Goal: Task Accomplishment & Management: Complete application form

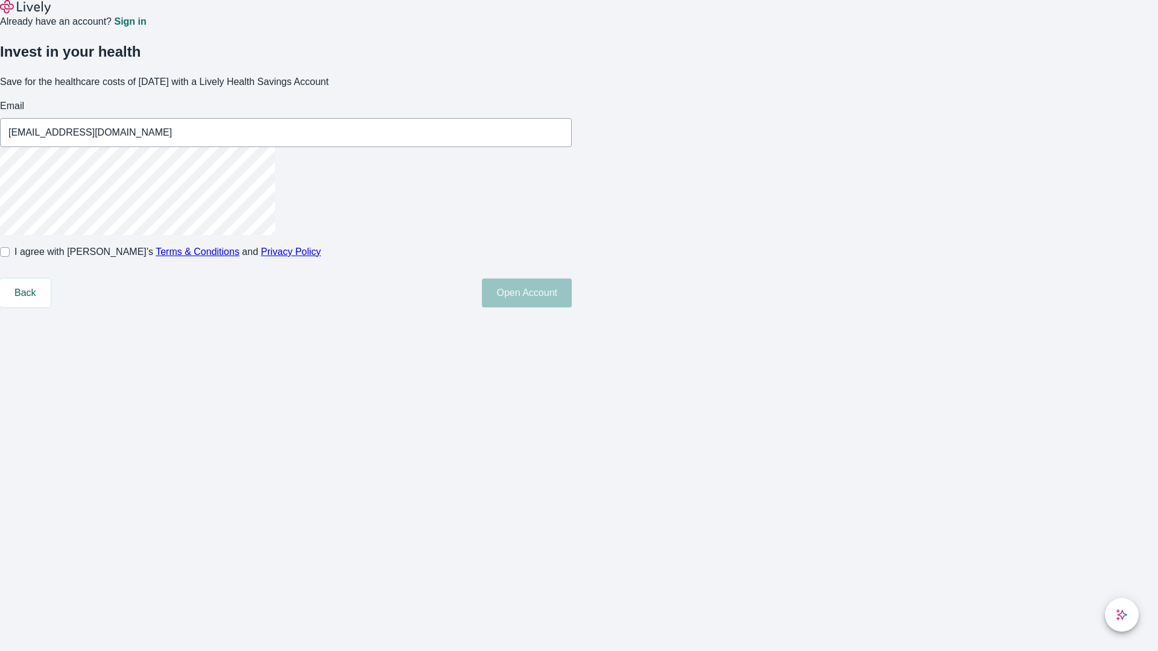
click at [10, 257] on input "I agree with Lively’s Terms & Conditions and Privacy Policy" at bounding box center [5, 252] width 10 height 10
checkbox input "true"
click at [572, 308] on button "Open Account" at bounding box center [527, 293] width 90 height 29
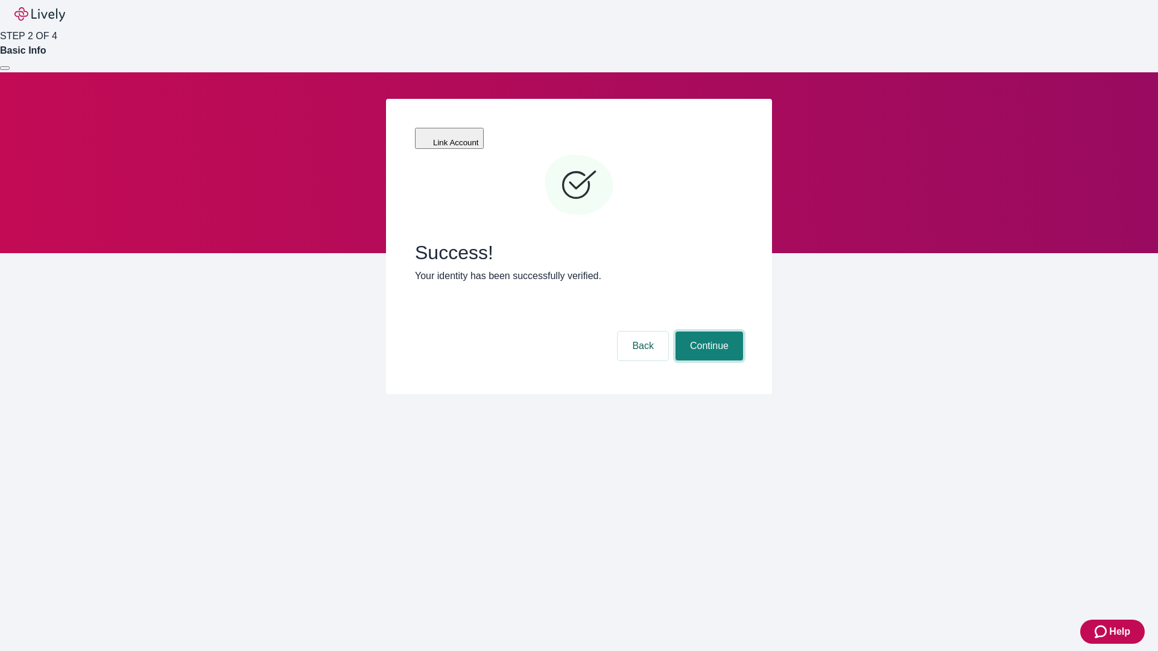
click at [707, 332] on button "Continue" at bounding box center [709, 346] width 68 height 29
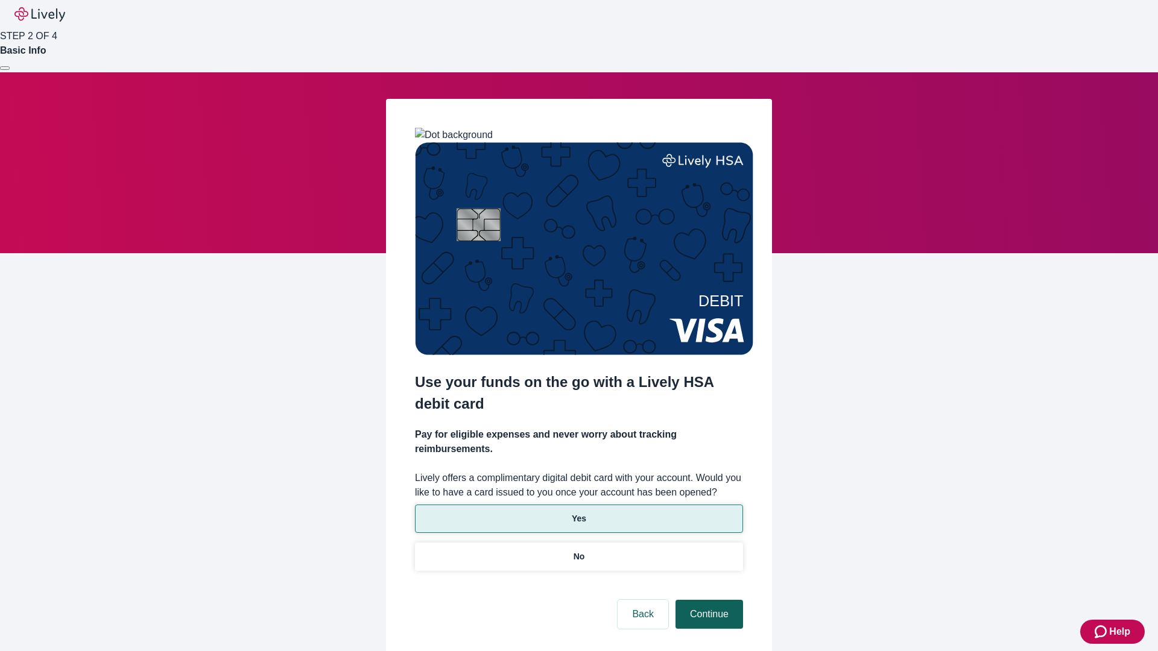
click at [578, 513] on p "Yes" at bounding box center [579, 519] width 14 height 13
click at [707, 600] on button "Continue" at bounding box center [709, 614] width 68 height 29
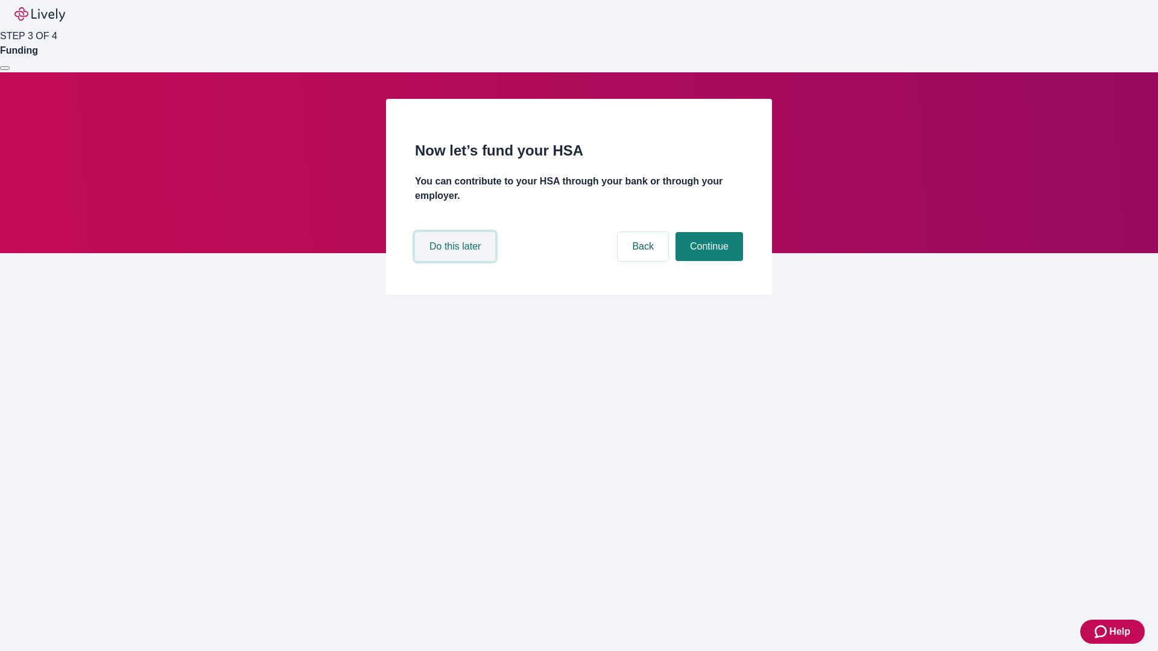
click at [457, 261] on button "Do this later" at bounding box center [455, 246] width 80 height 29
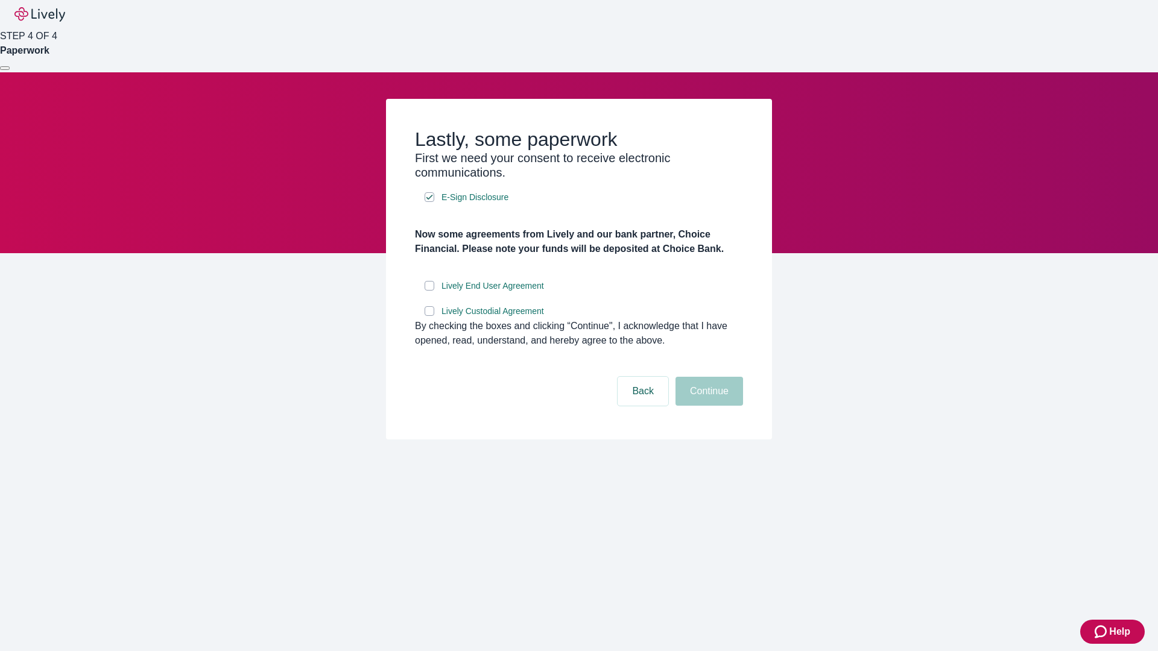
click at [429, 291] on input "Lively End User Agreement" at bounding box center [430, 286] width 10 height 10
checkbox input "true"
click at [429, 316] on input "Lively Custodial Agreement" at bounding box center [430, 311] width 10 height 10
checkbox input "true"
click at [707, 406] on button "Continue" at bounding box center [709, 391] width 68 height 29
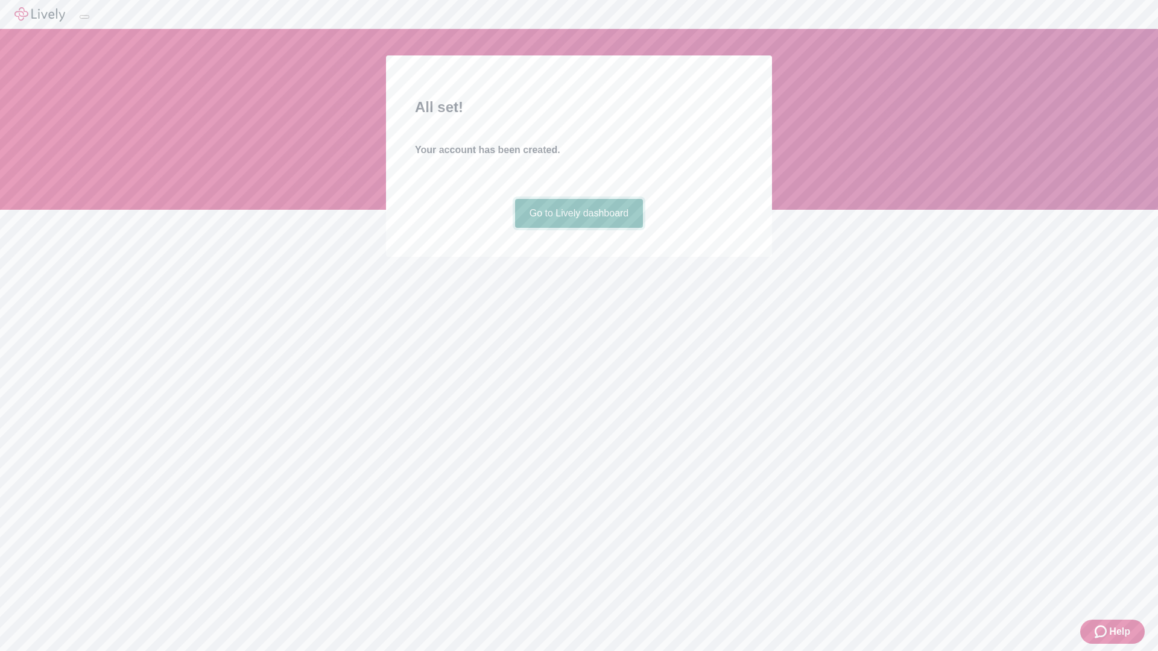
click at [578, 228] on link "Go to Lively dashboard" at bounding box center [579, 213] width 128 height 29
